Goal: Contribute content

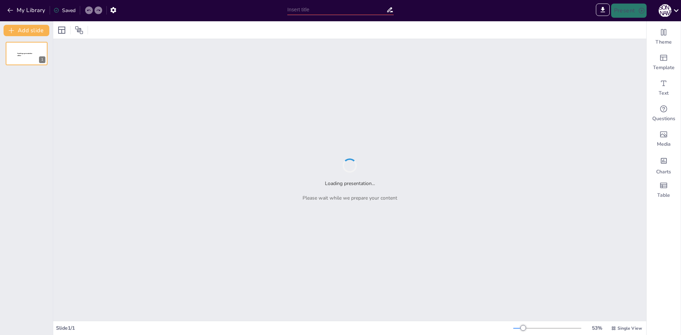
type input "Biografia [PERSON_NAME]"
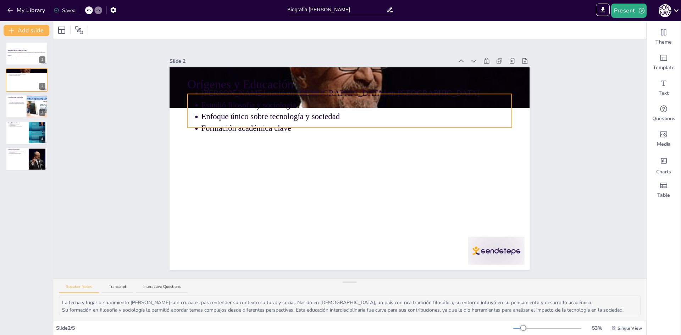
click at [232, 111] on p "Enfoque único sobre tecnología y sociedad" at bounding box center [356, 116] width 310 height 11
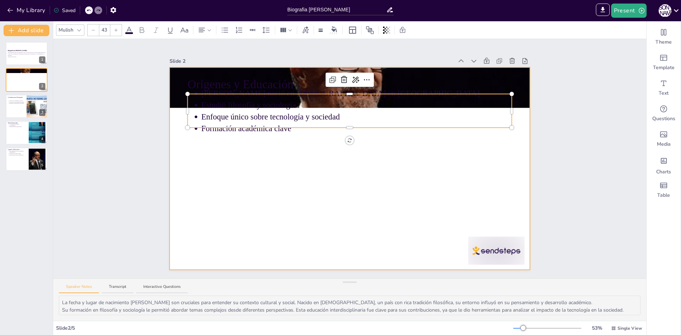
click at [351, 187] on div at bounding box center [349, 168] width 360 height 202
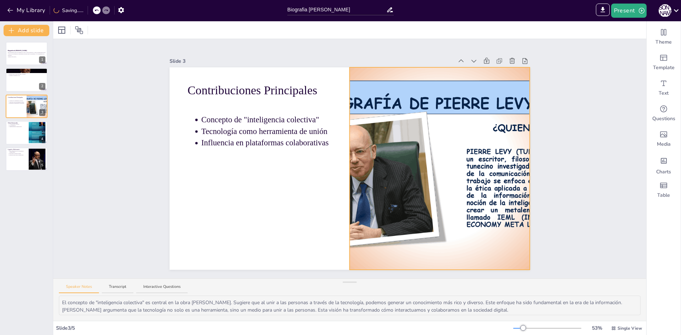
click at [416, 169] on div at bounding box center [439, 168] width 360 height 202
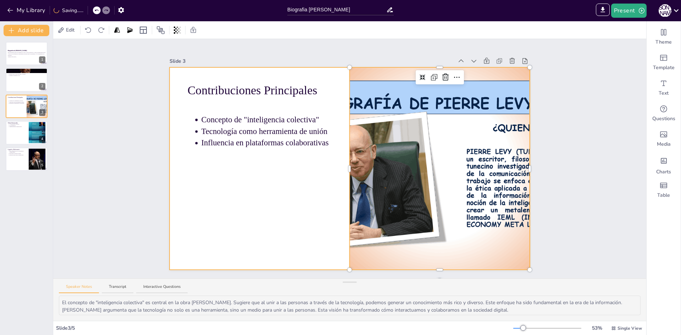
click at [297, 201] on div at bounding box center [349, 168] width 360 height 202
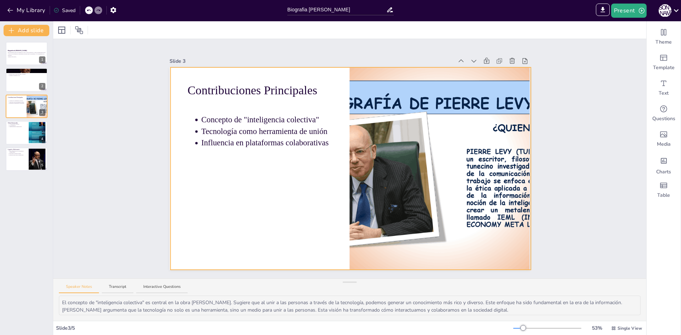
type textarea "La fecha y lugar de nacimiento [PERSON_NAME] son cruciales para entender su con…"
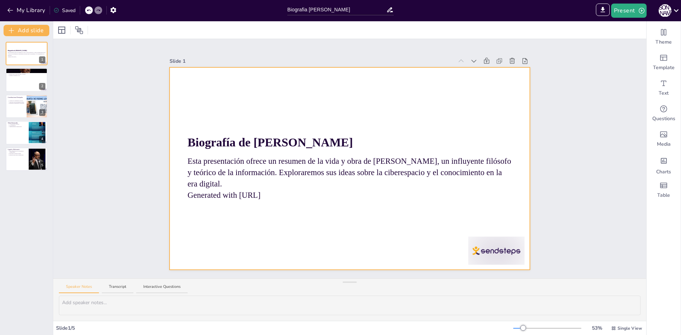
type textarea "La fecha y lugar de nacimiento [PERSON_NAME] son cruciales para entender su con…"
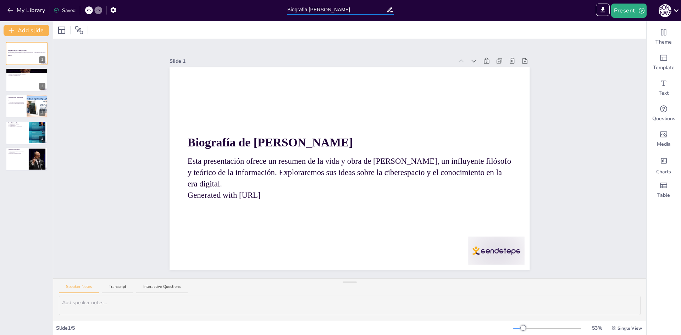
click at [367, 12] on input "Biografia [PERSON_NAME]" at bounding box center [336, 10] width 99 height 10
click at [599, 134] on div "Slide 1 Biografía de [PERSON_NAME] Esta presentación ofrece un resumen de la vi…" at bounding box center [349, 158] width 593 height 239
drag, startPoint x: 336, startPoint y: 10, endPoint x: 252, endPoint y: 14, distance: 83.7
click at [252, 14] on div "My Library Saved Biografia [PERSON_NAME] IMPORT EXPORT Import Theme Export Them…" at bounding box center [340, 10] width 681 height 21
